Goal: Information Seeking & Learning: Find specific page/section

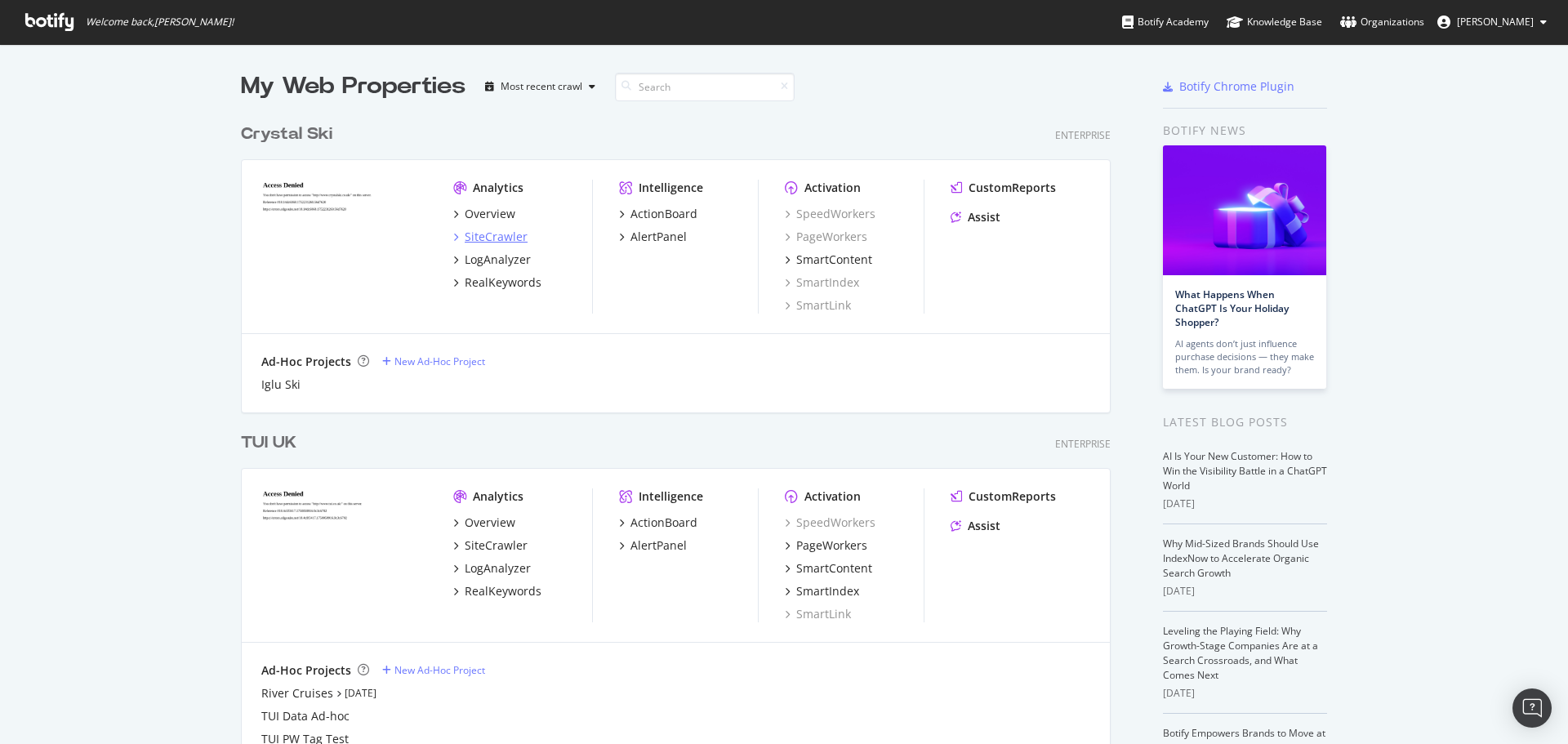
click at [474, 228] on div "SiteCrawler" at bounding box center [495, 237] width 63 height 16
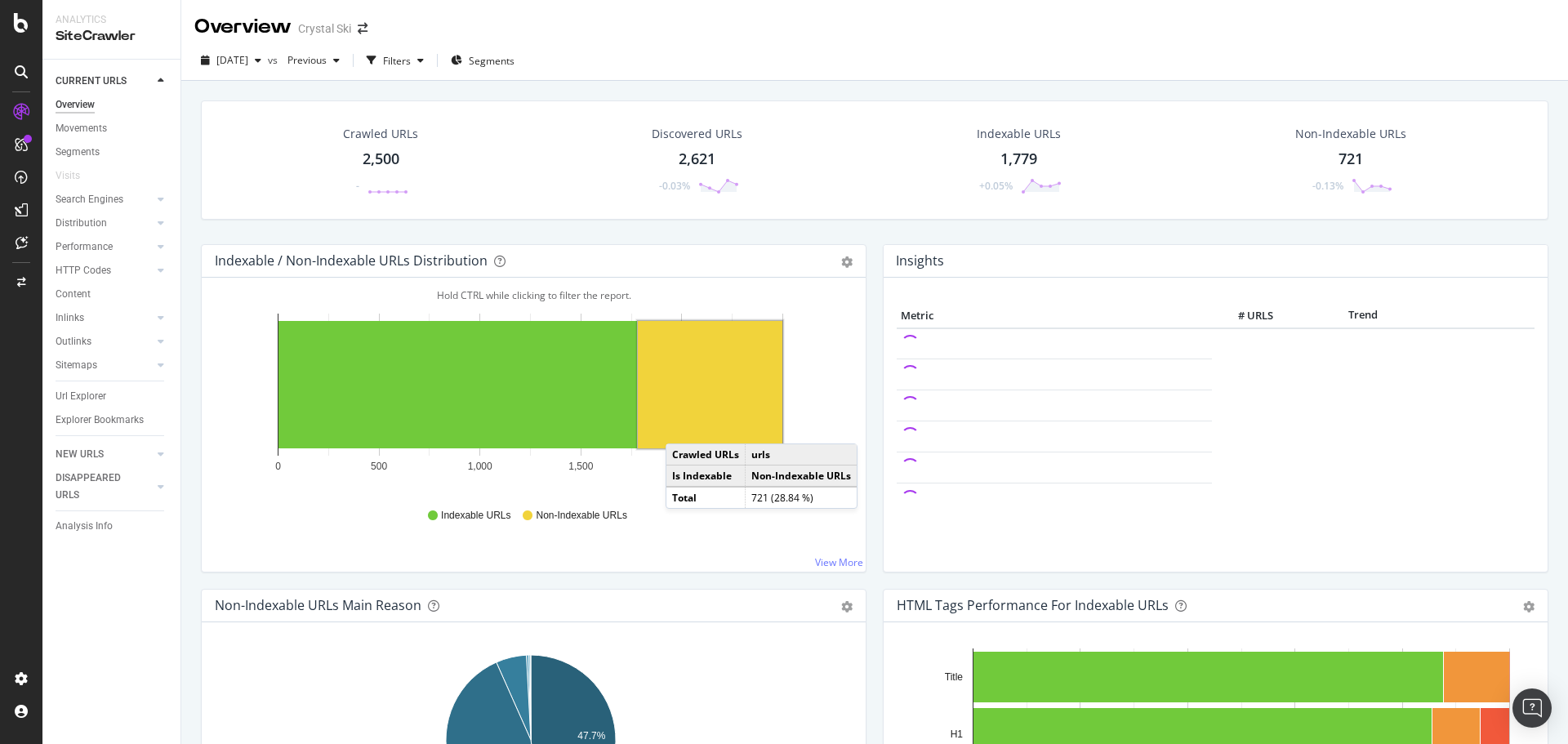
drag, startPoint x: 91, startPoint y: 393, endPoint x: 349, endPoint y: 174, distance: 338.4
click at [91, 393] on div "Url Explorer" at bounding box center [81, 396] width 51 height 17
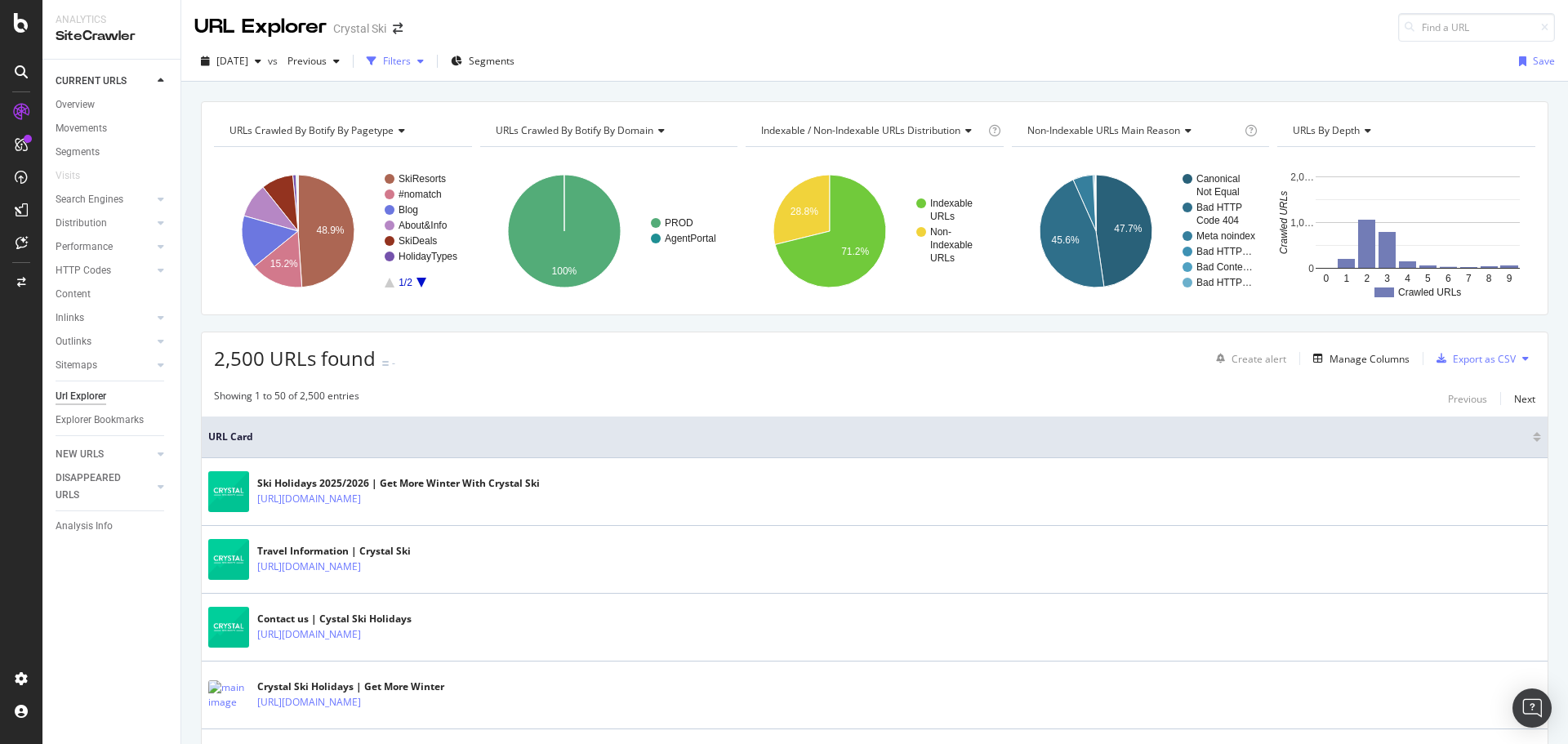
click at [430, 57] on div "button" at bounding box center [421, 61] width 20 height 10
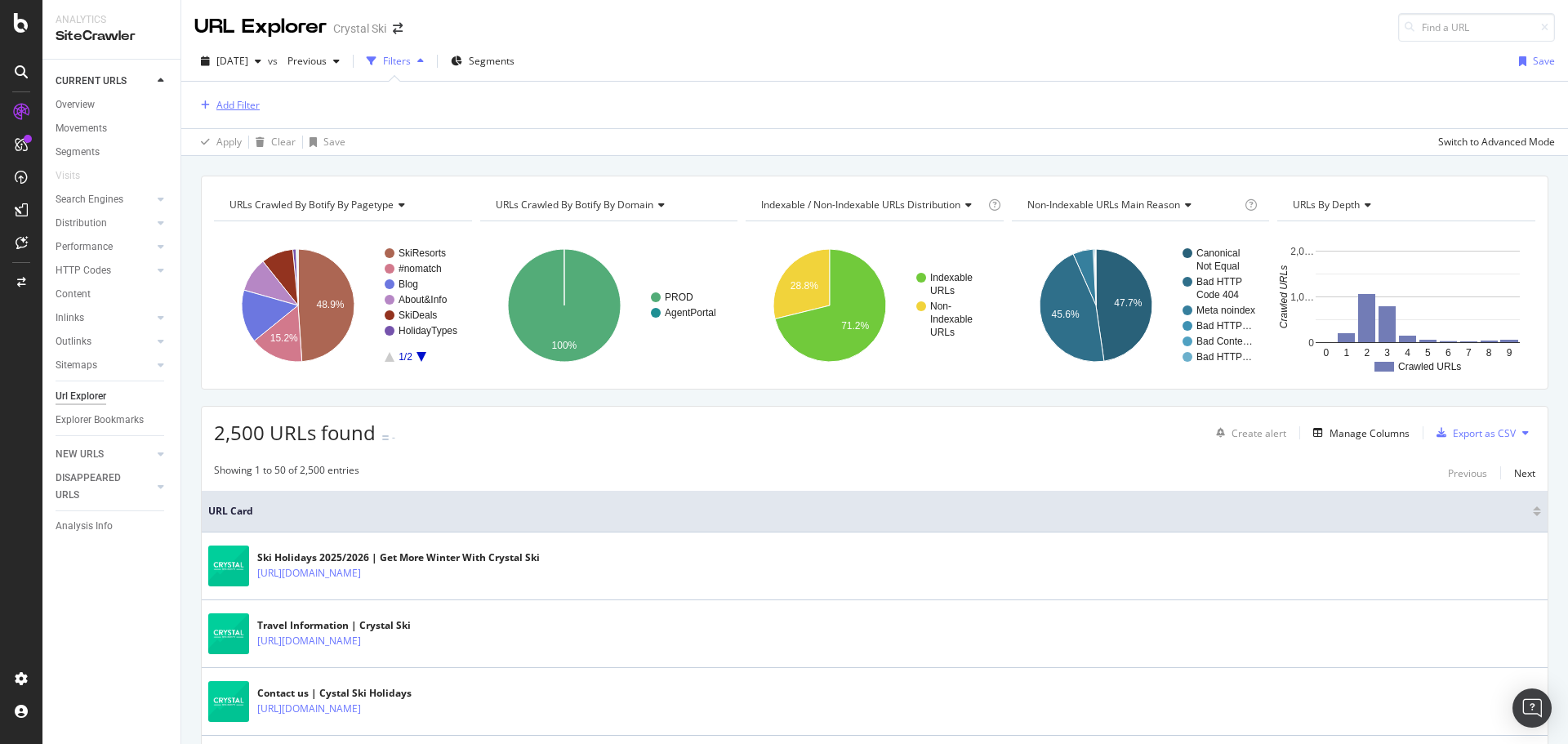
click at [234, 101] on div "Add Filter" at bounding box center [238, 104] width 43 height 14
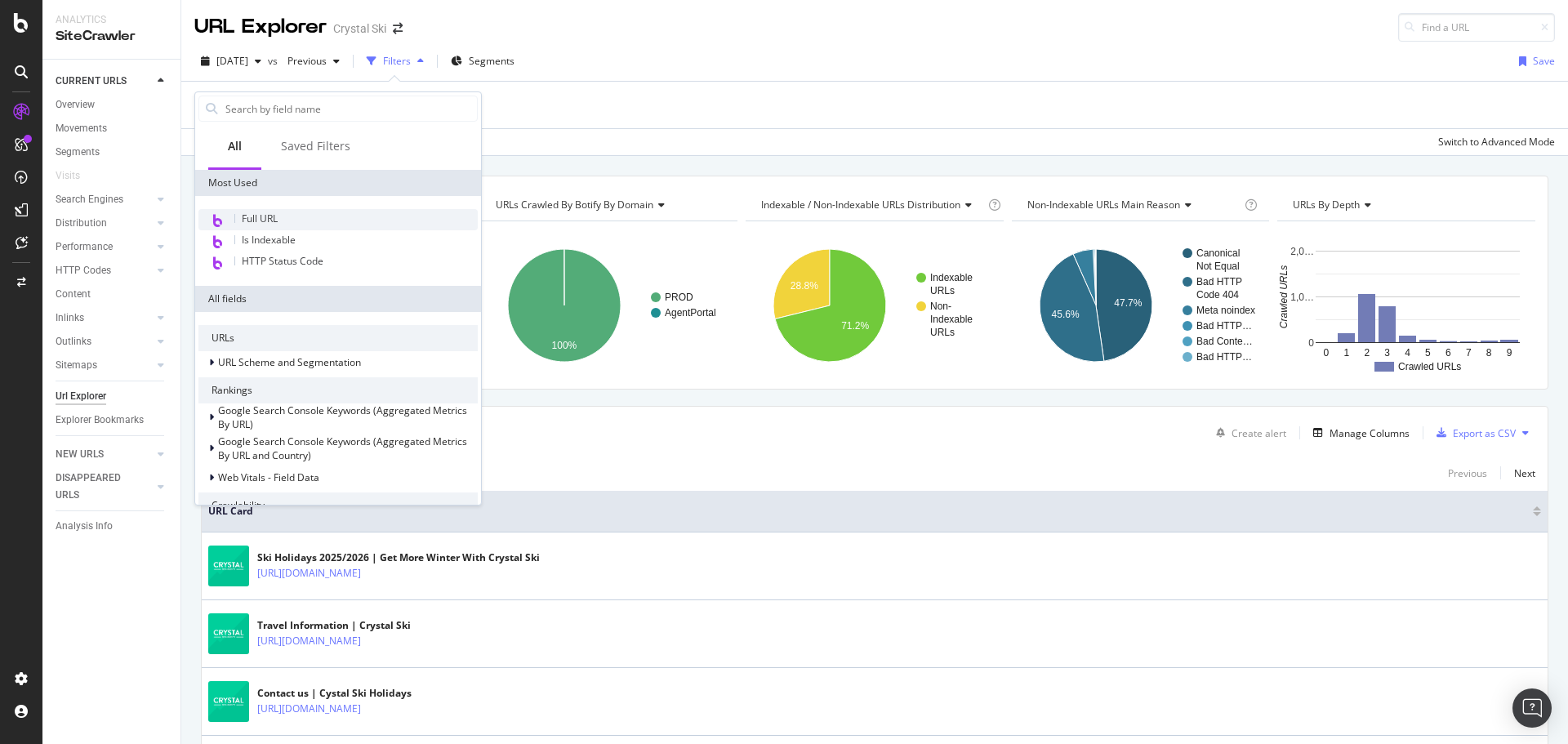
click at [285, 220] on div "Full URL" at bounding box center [338, 219] width 279 height 21
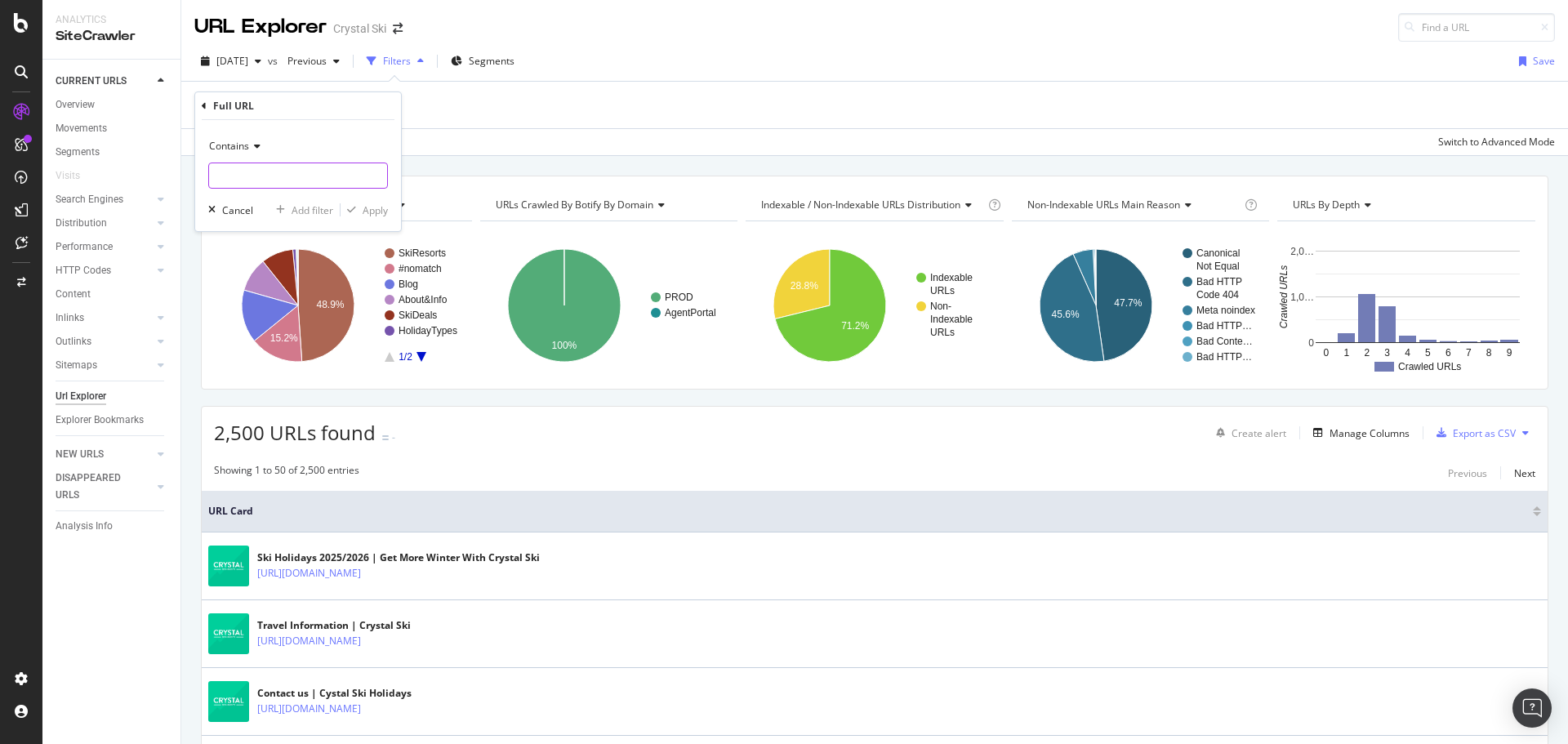
click at [288, 188] on input "text" at bounding box center [298, 175] width 178 height 26
type input "three-valleys"
click at [360, 207] on div "button" at bounding box center [351, 209] width 22 height 10
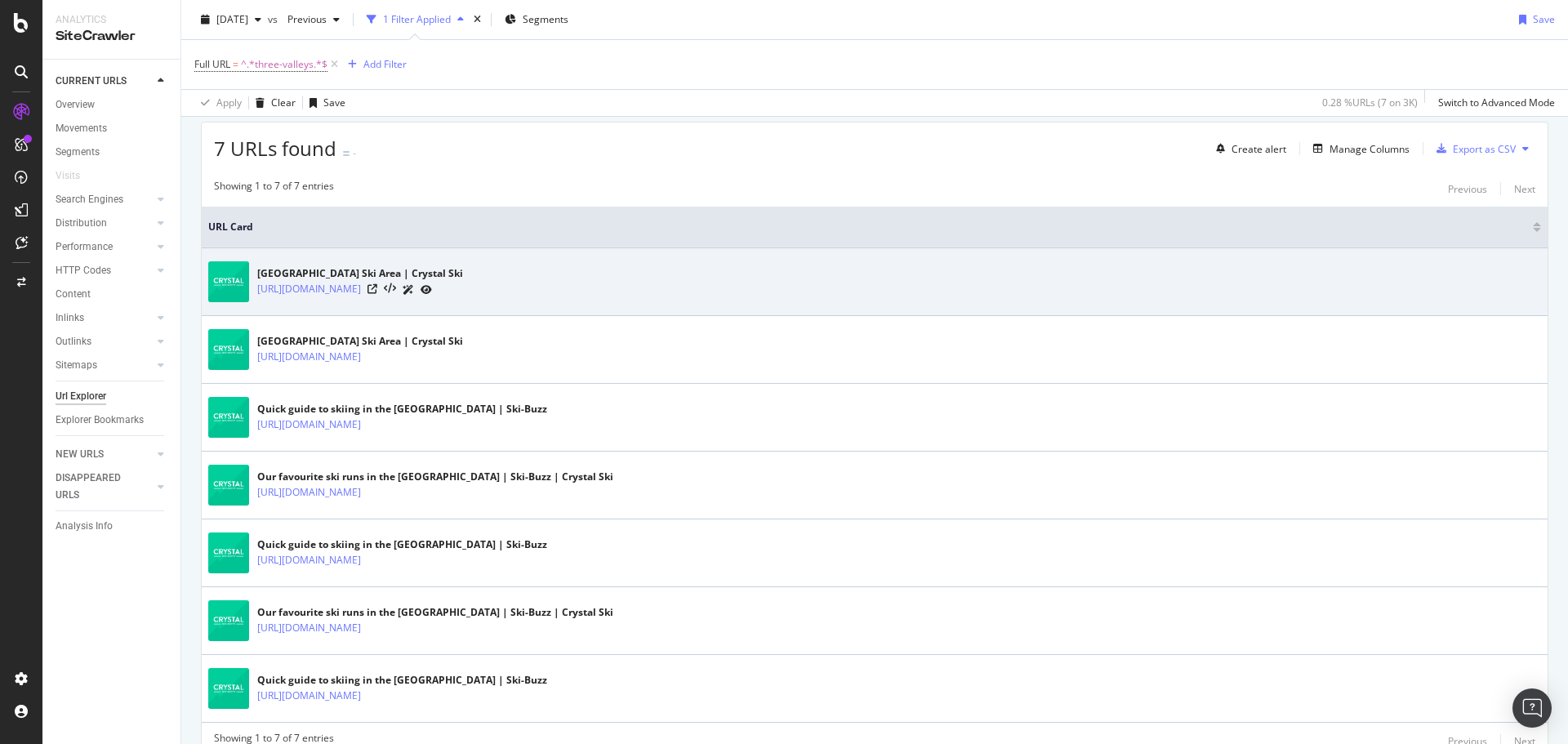
scroll to position [278, 0]
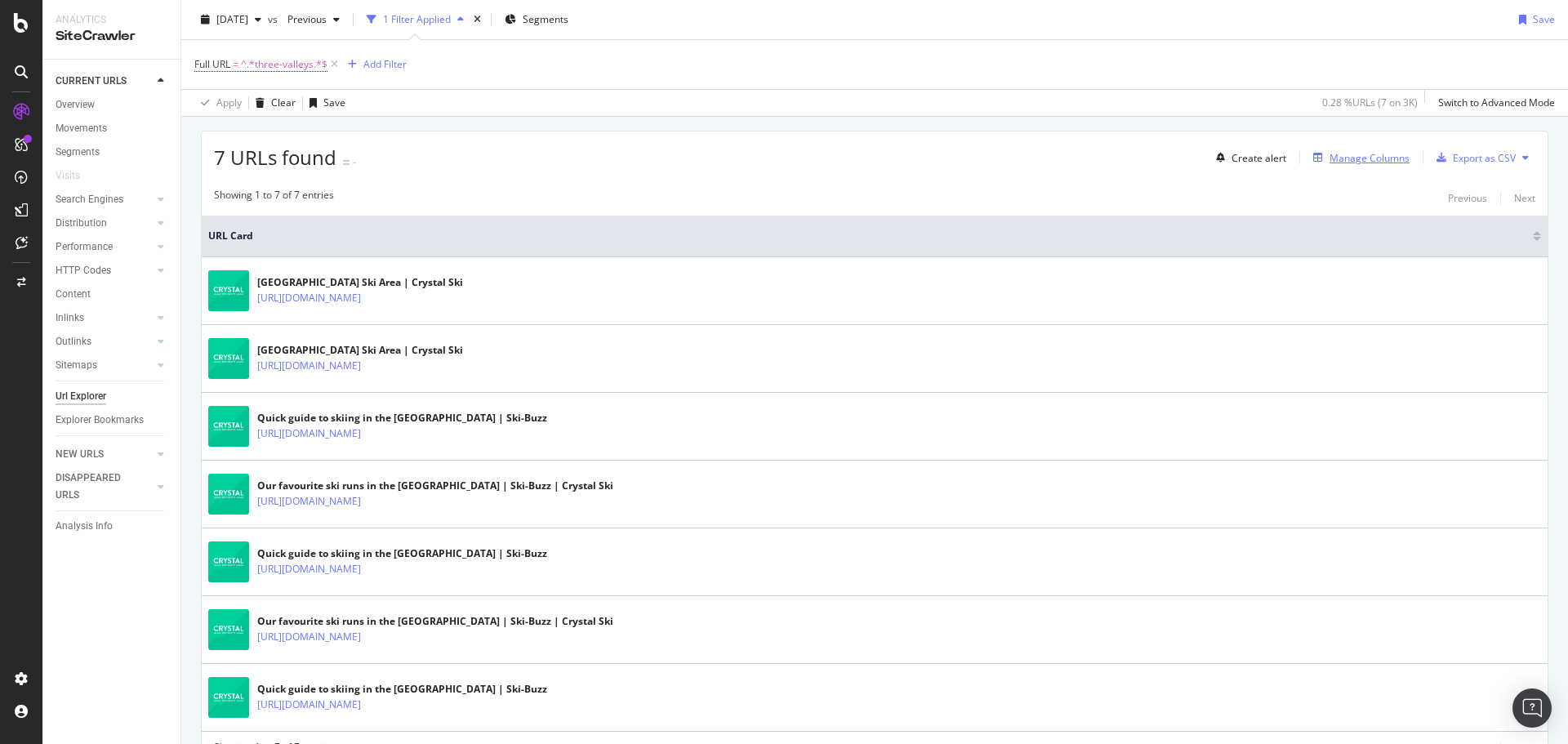
click at [1372, 158] on div "Manage Columns" at bounding box center [1370, 158] width 80 height 14
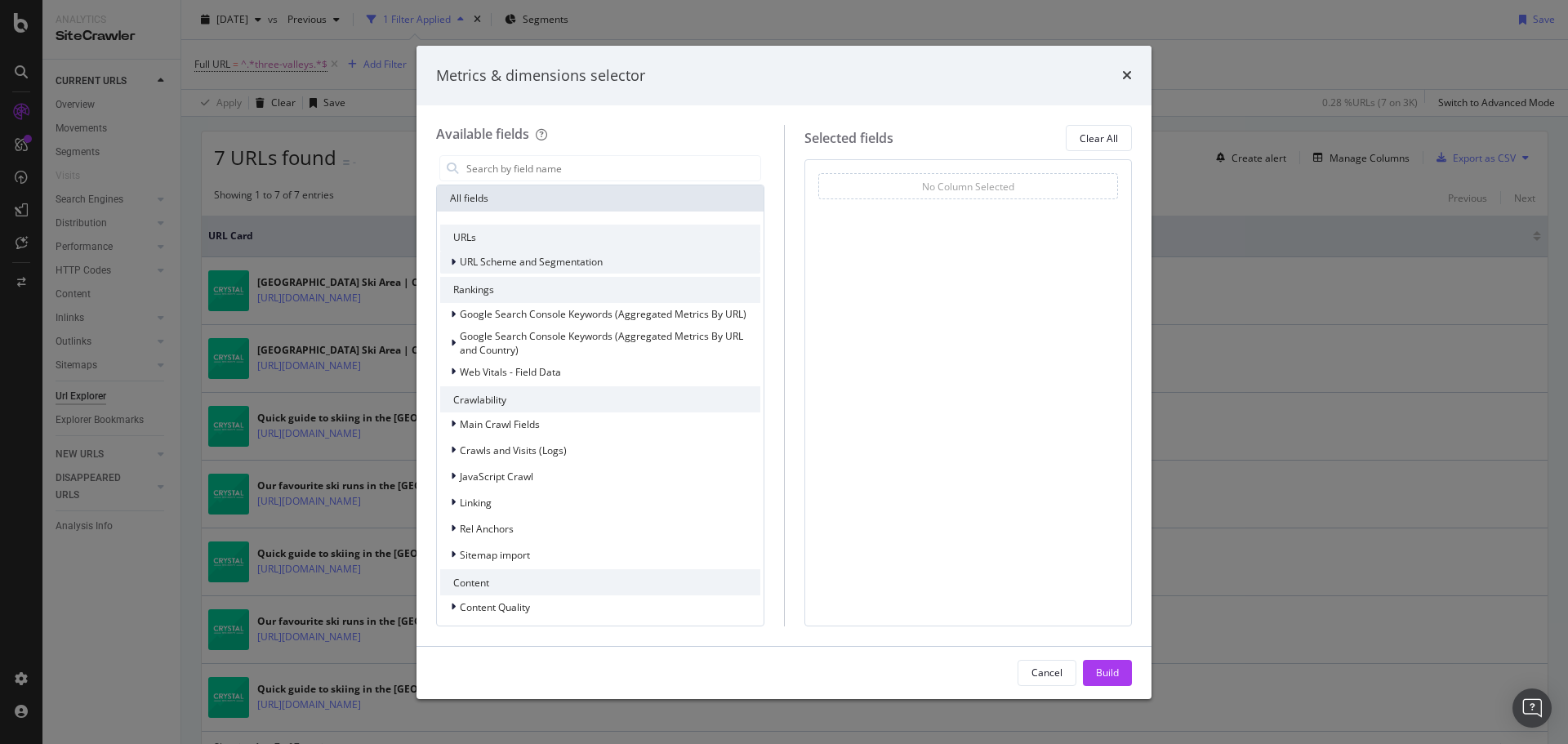
click at [517, 259] on span "URL Scheme and Segmentation" at bounding box center [532, 261] width 143 height 14
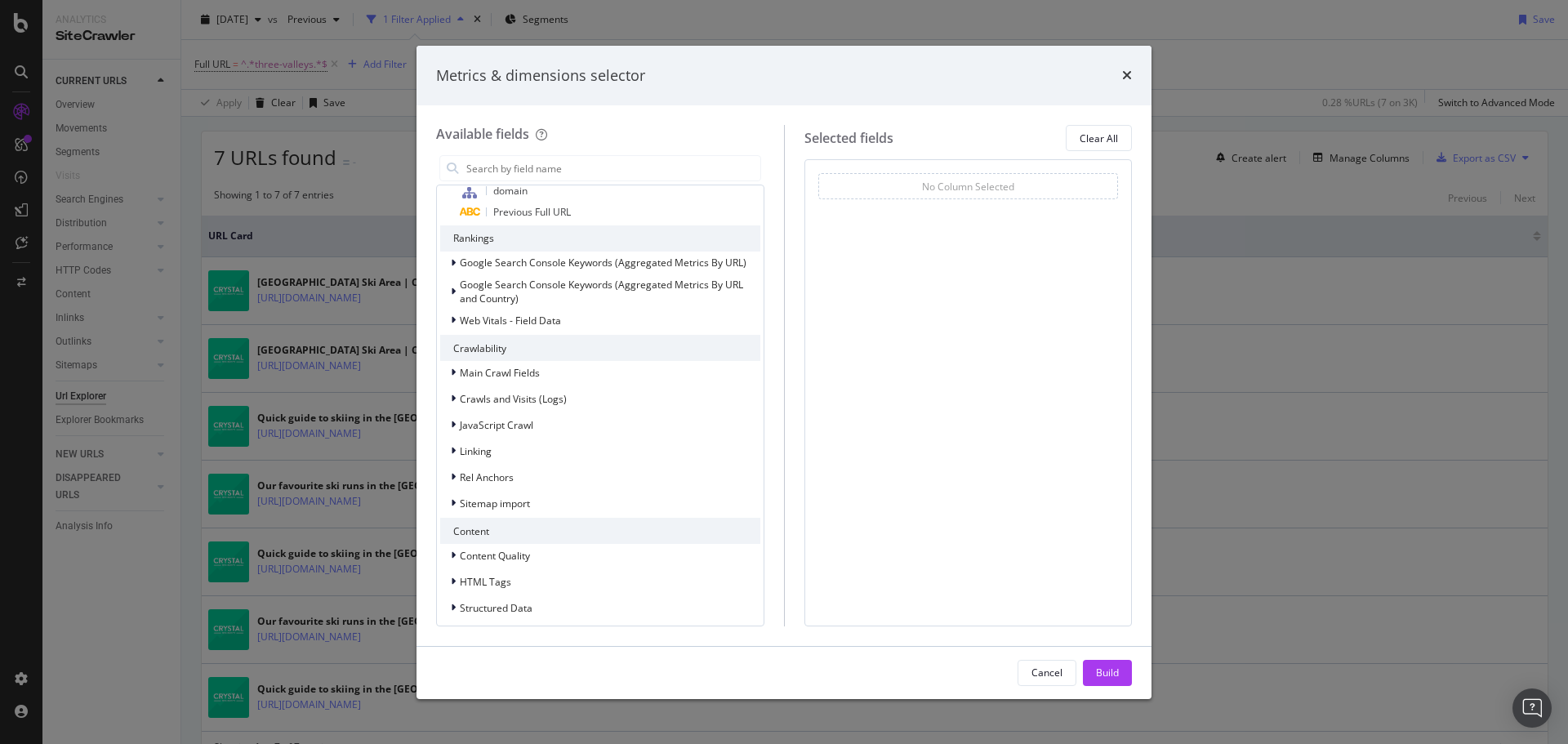
scroll to position [0, 0]
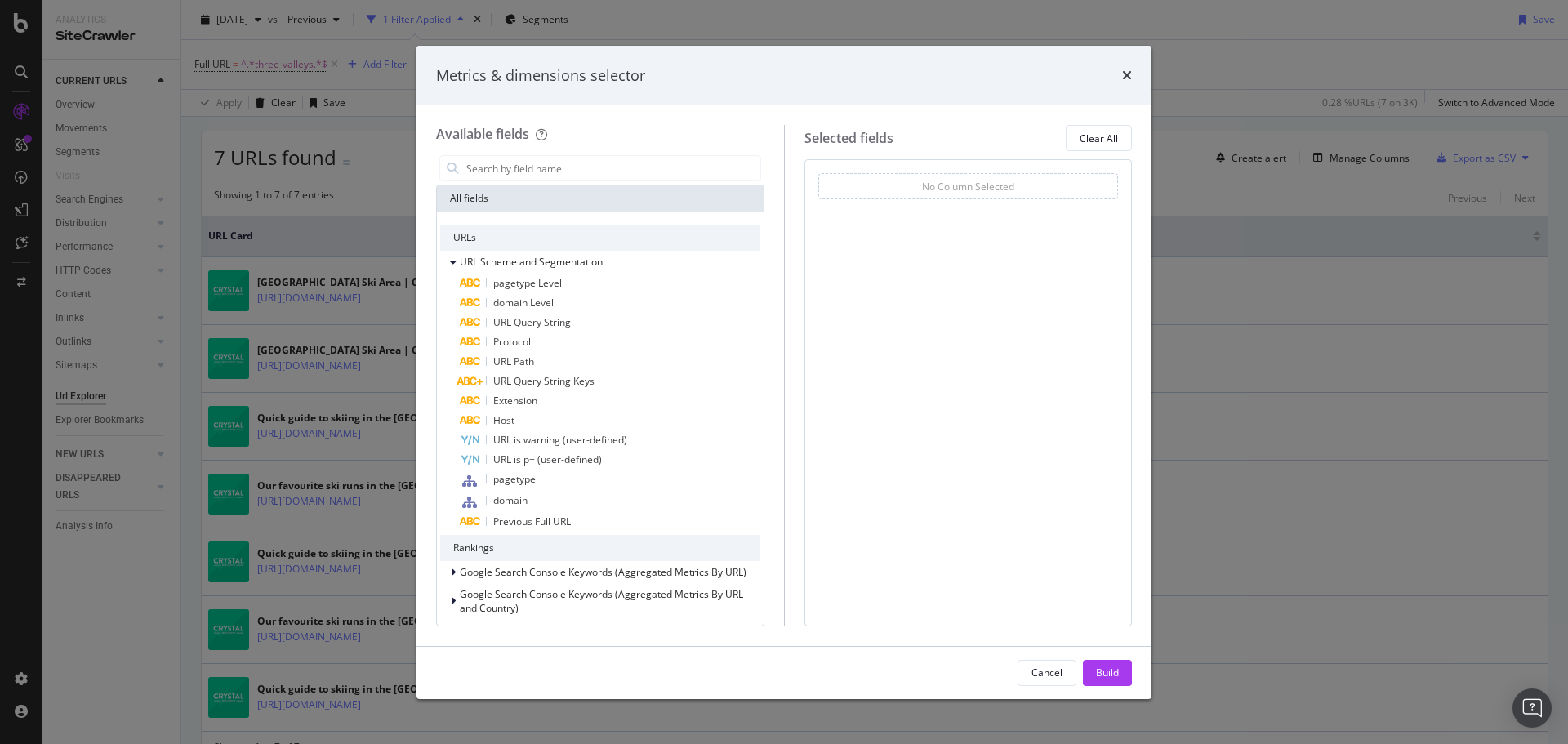
click at [566, 183] on div "modal" at bounding box center [601, 169] width 329 height 33
click at [569, 179] on input "modal" at bounding box center [612, 168] width 295 height 24
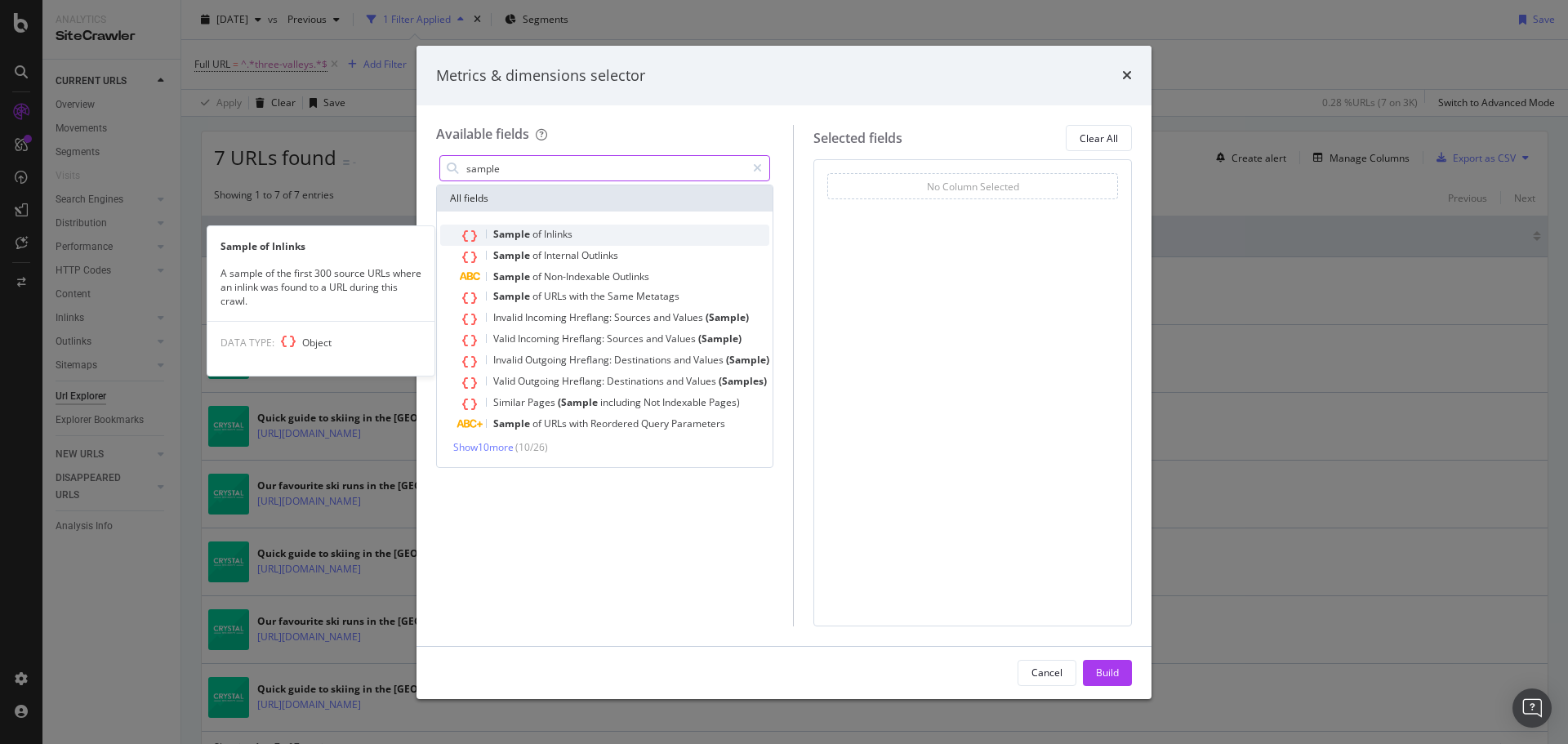
type input "sample"
click at [564, 232] on span "Inlinks" at bounding box center [559, 234] width 29 height 14
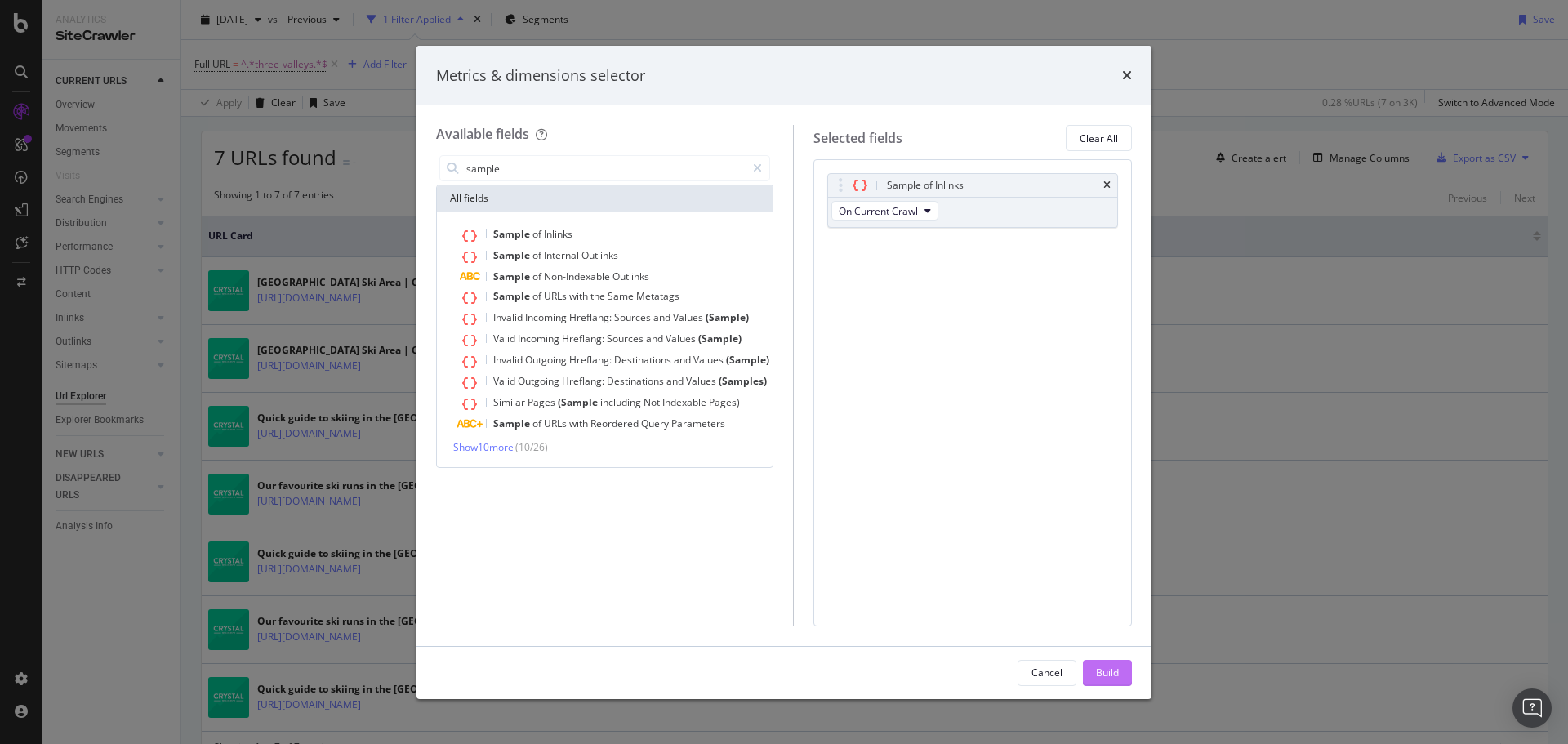
click at [1100, 672] on div "Build" at bounding box center [1107, 672] width 23 height 14
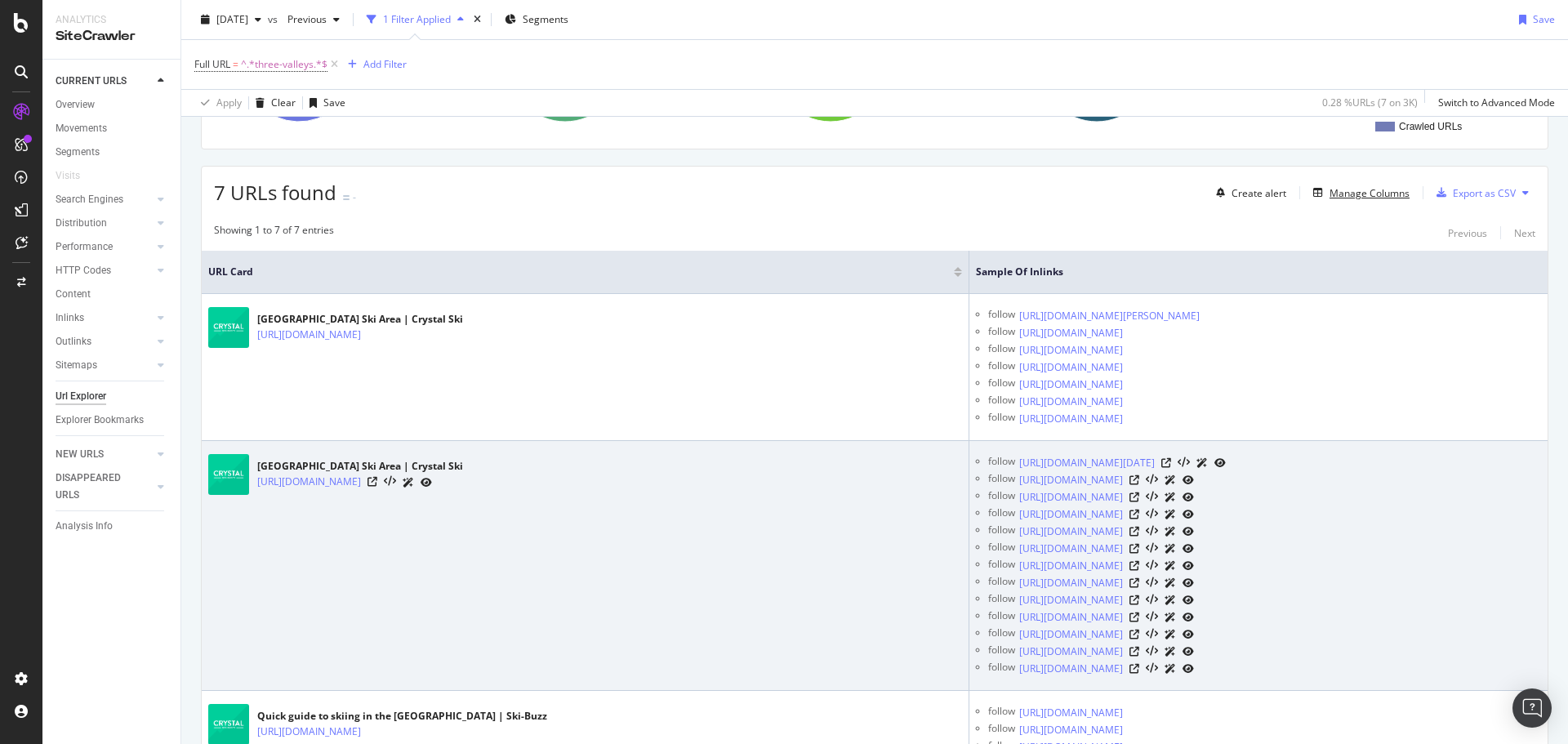
scroll to position [246, 0]
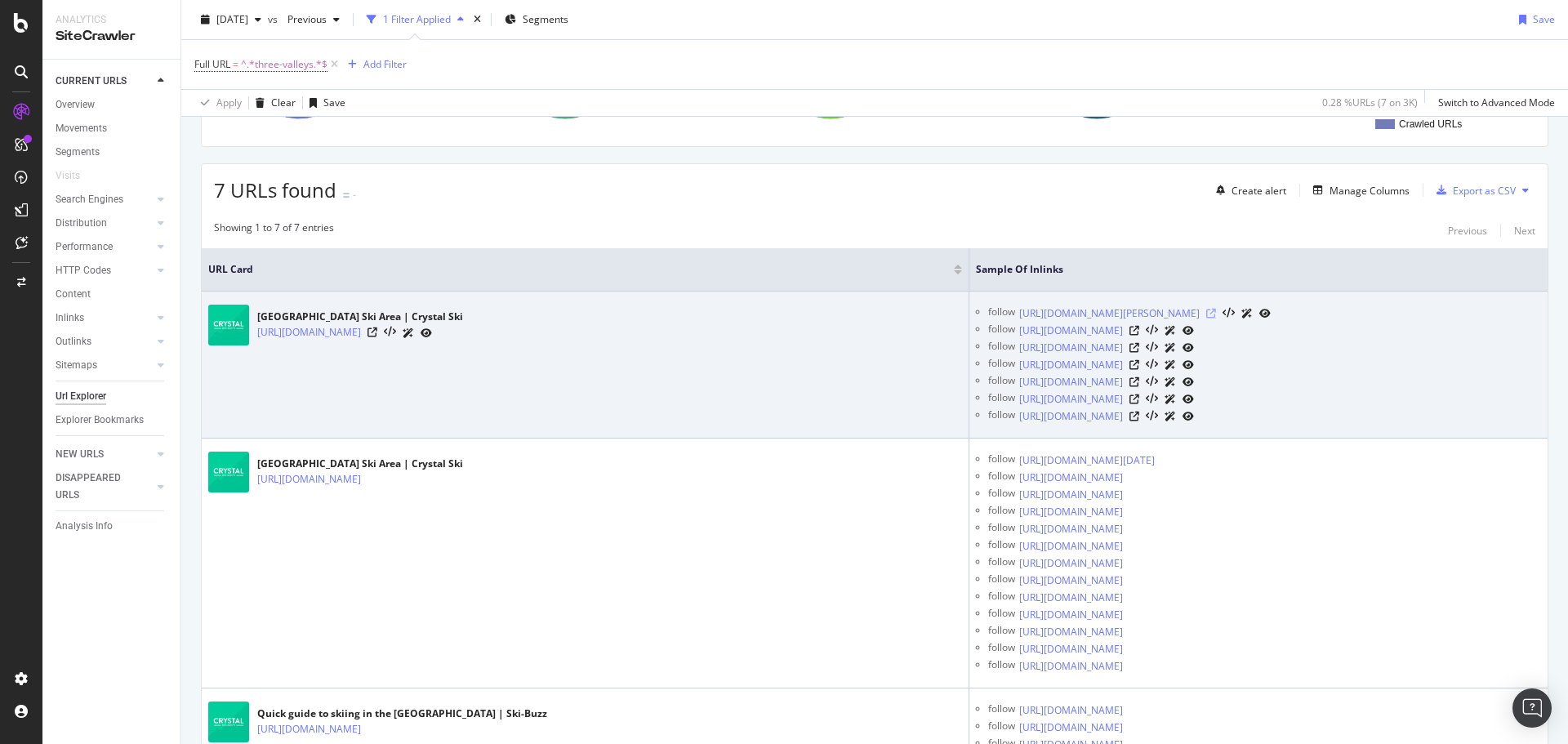
click at [1217, 316] on icon at bounding box center [1211, 314] width 10 height 10
click at [1140, 329] on icon at bounding box center [1134, 331] width 10 height 10
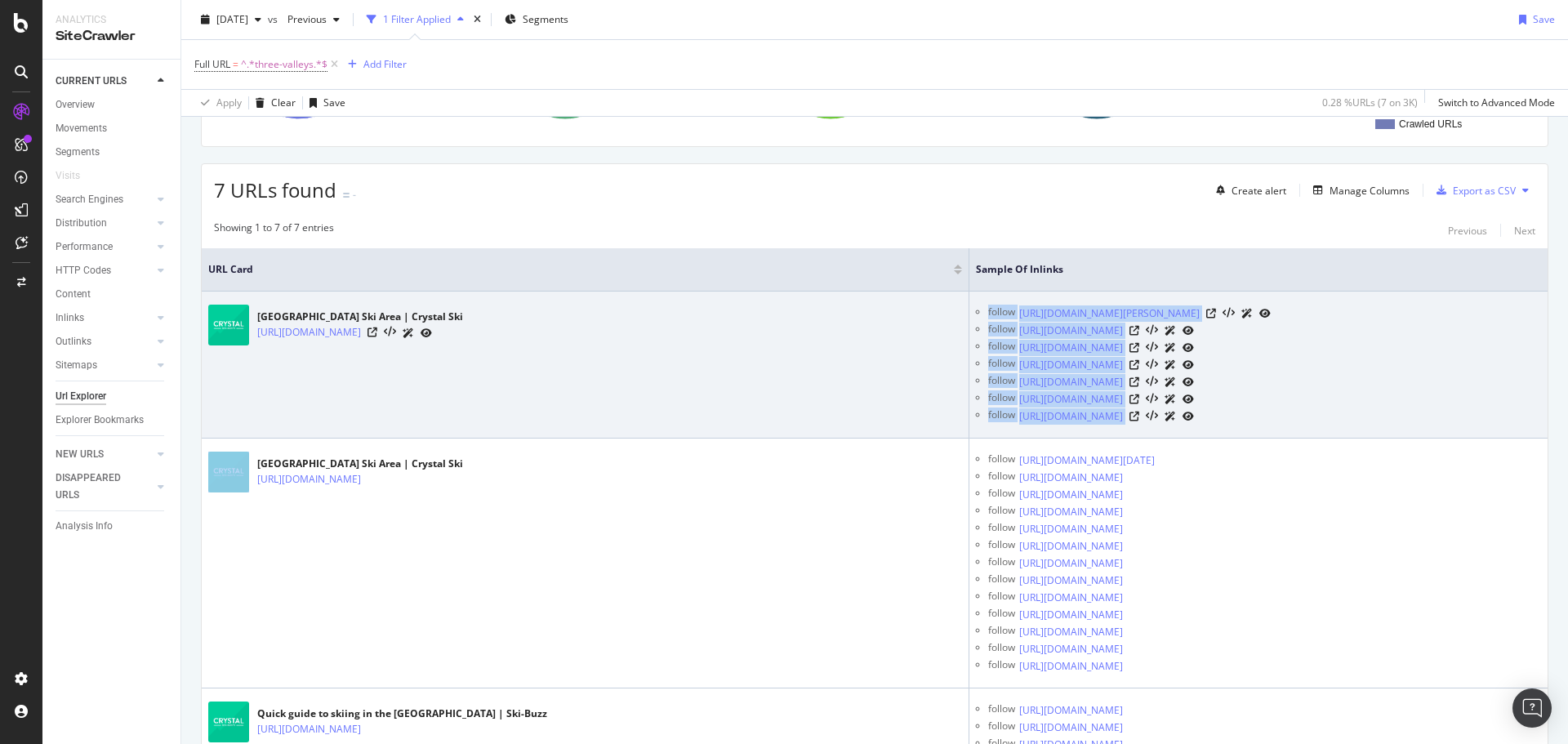
drag, startPoint x: 888, startPoint y: 305, endPoint x: 1339, endPoint y: 414, distance: 464.0
click at [1339, 414] on ul "follow [URL][DOMAIN_NAME][PERSON_NAME] follow [URL][DOMAIN_NAME] follow [URL][D…" at bounding box center [1259, 364] width 565 height 121
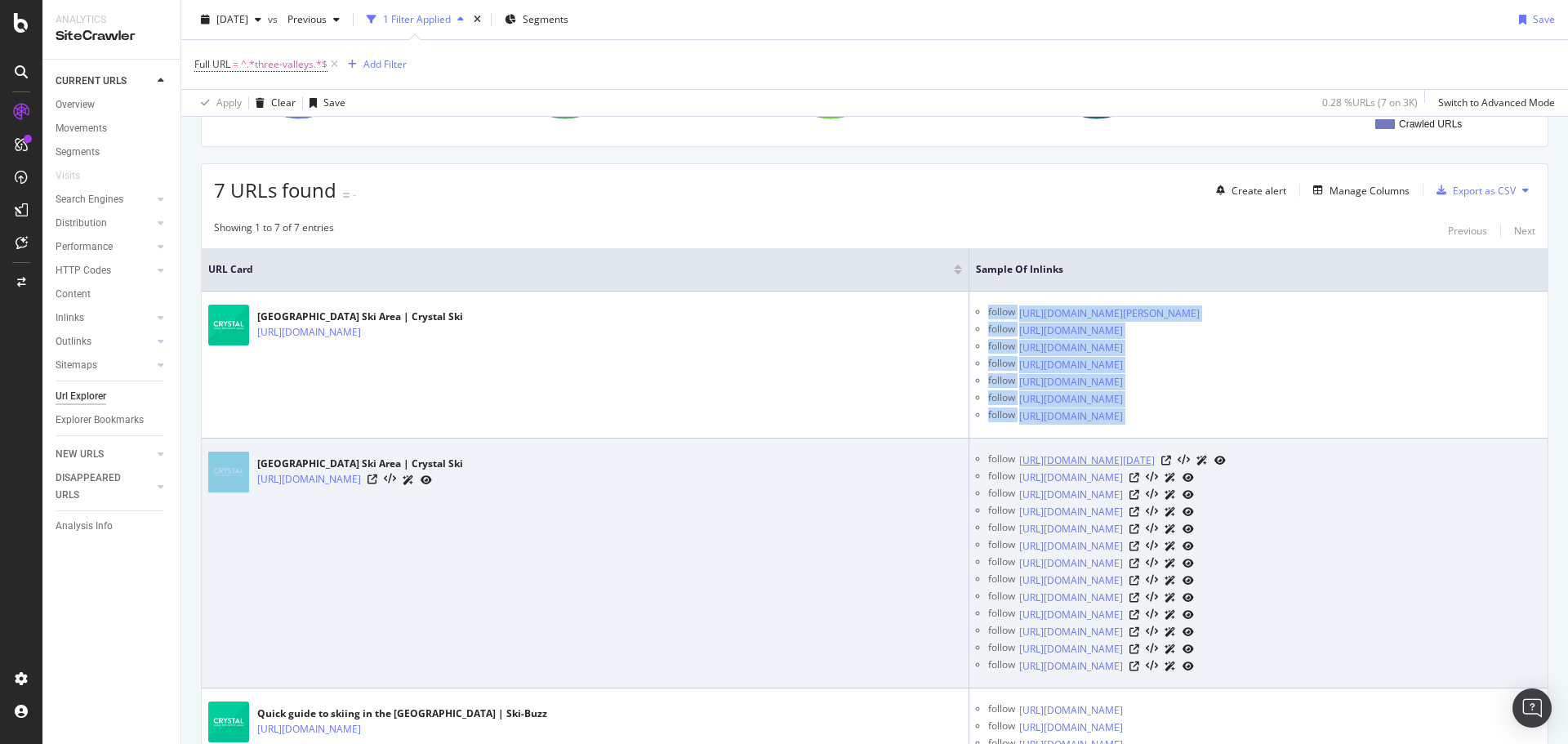
copy tbody "follow [URL][DOMAIN_NAME][PERSON_NAME] follow [URL][DOMAIN_NAME] follow [URL][D…"
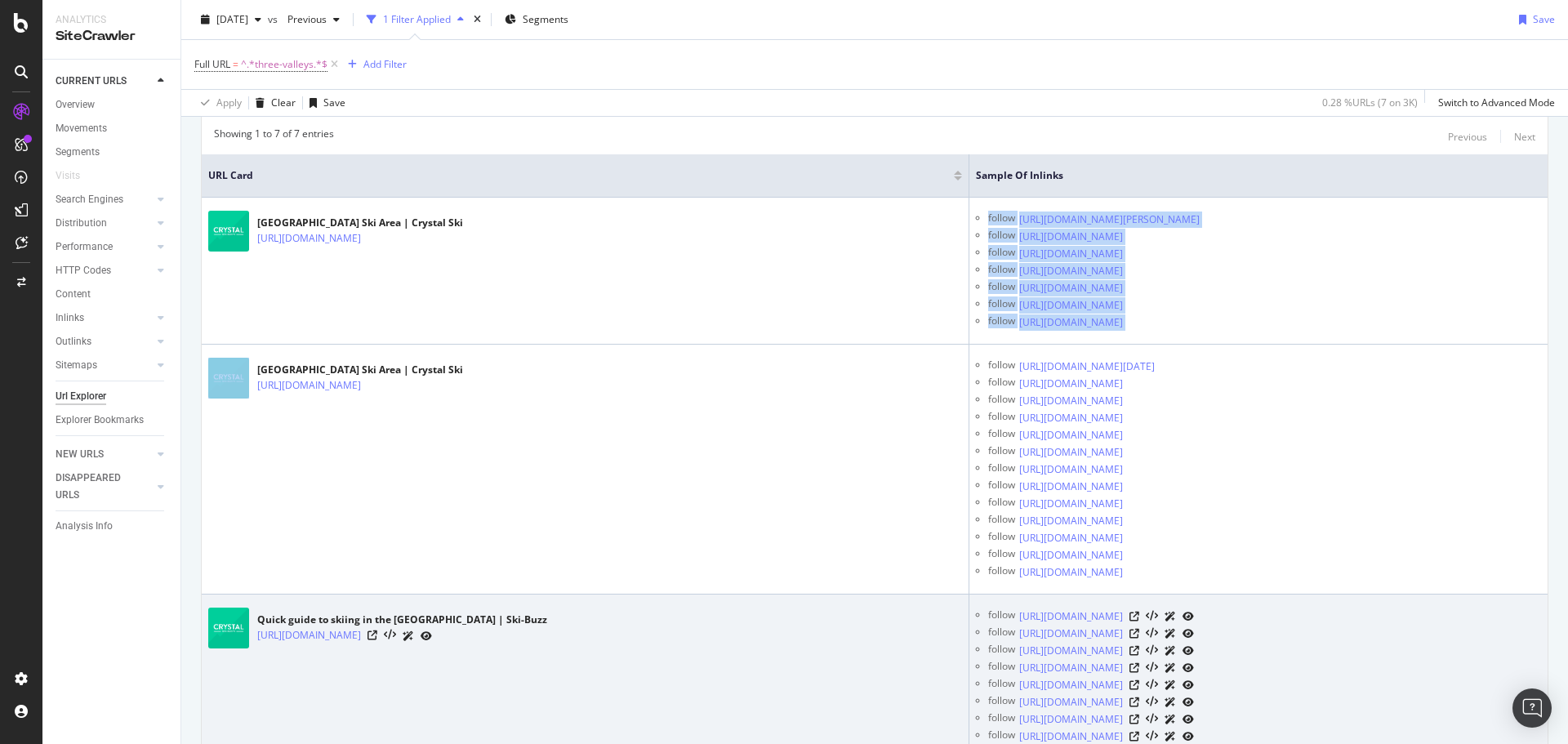
scroll to position [328, 0]
